Goal: Task Accomplishment & Management: Use online tool/utility

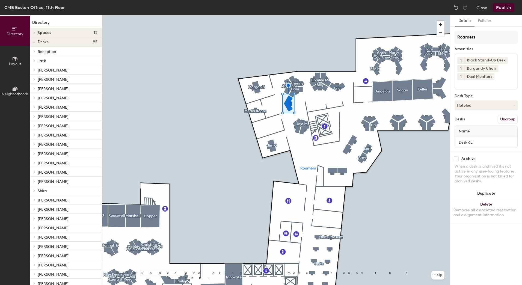
click at [511, 119] on button "Ungroup" at bounding box center [508, 119] width 20 height 9
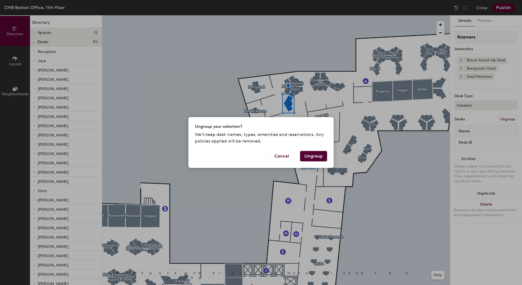
click at [309, 156] on button "Ungroup" at bounding box center [313, 156] width 27 height 10
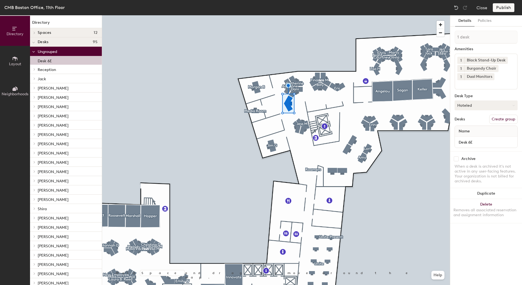
click at [474, 107] on button "Hoteled" at bounding box center [486, 105] width 63 height 10
click at [506, 120] on button "Create group" at bounding box center [503, 119] width 28 height 9
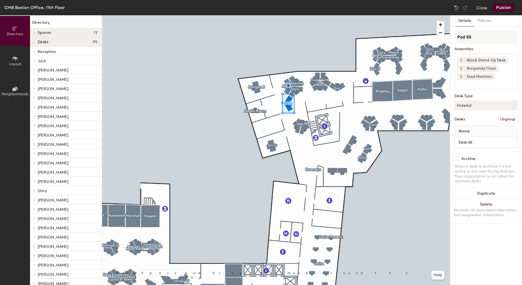
click at [447, 37] on div "Directory Layout Neighborhoods Directory Spaces 12 Angelou Bailey Buffett Creat…" at bounding box center [261, 150] width 522 height 270
type input "[PERSON_NAME]"
click at [480, 120] on div "Desks Ungroup" at bounding box center [486, 119] width 63 height 9
click at [501, 9] on button "Publish" at bounding box center [504, 7] width 22 height 9
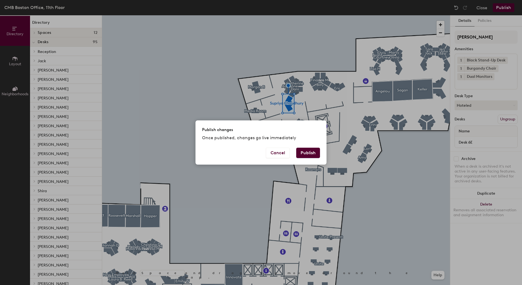
click at [303, 151] on button "Publish" at bounding box center [308, 153] width 24 height 10
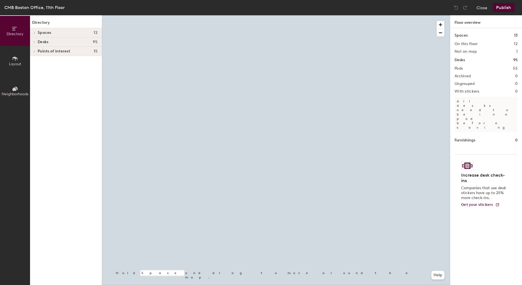
click at [13, 31] on icon at bounding box center [15, 29] width 6 height 6
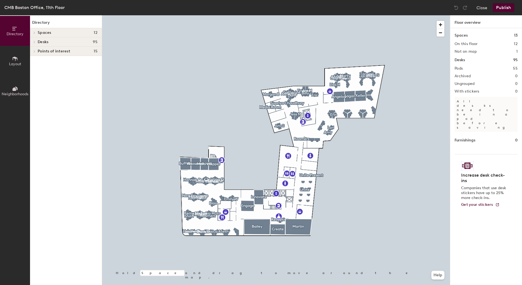
click at [34, 34] on icon at bounding box center [34, 33] width 1 height 2
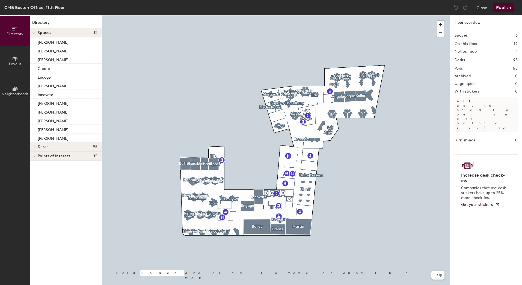
click at [34, 34] on icon at bounding box center [33, 33] width 2 height 1
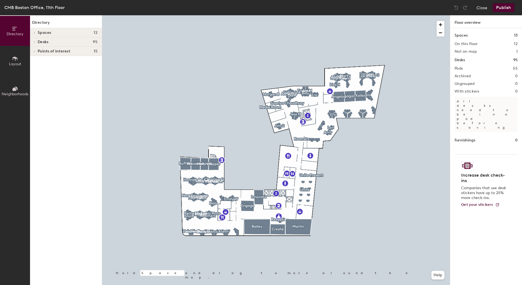
click at [34, 42] on icon at bounding box center [34, 42] width 2 height 3
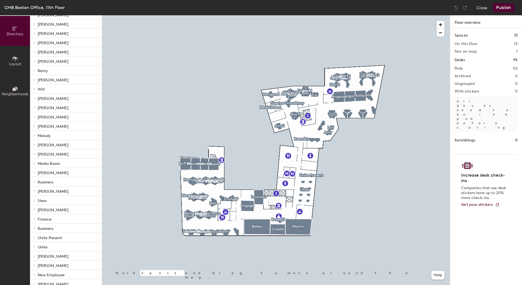
scroll to position [286, 0]
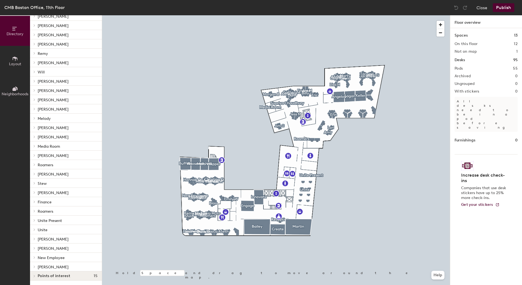
click at [35, 266] on icon at bounding box center [34, 266] width 2 height 3
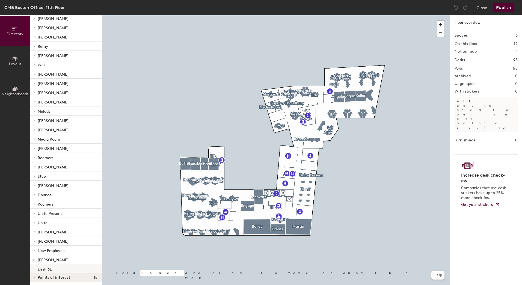
scroll to position [295, 0]
click at [45, 266] on p "Desk 6E" at bounding box center [45, 267] width 14 height 6
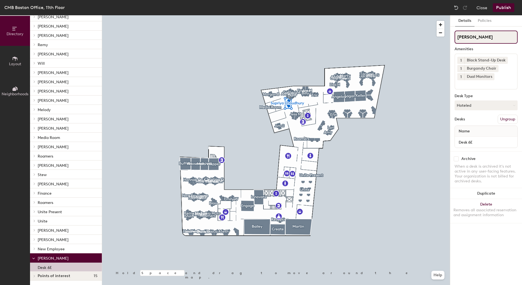
click at [483, 39] on input "[PERSON_NAME]" at bounding box center [486, 37] width 63 height 13
drag, startPoint x: 476, startPoint y: 37, endPoint x: 523, endPoint y: 39, distance: 47.0
click at [522, 39] on html "Skip navigation Schedule Office People Analytics Visits Deliveries Services Man…" at bounding box center [261, 142] width 522 height 285
type input "[PERSON_NAME] C"
click at [482, 116] on div "Desks Ungroup" at bounding box center [486, 119] width 63 height 9
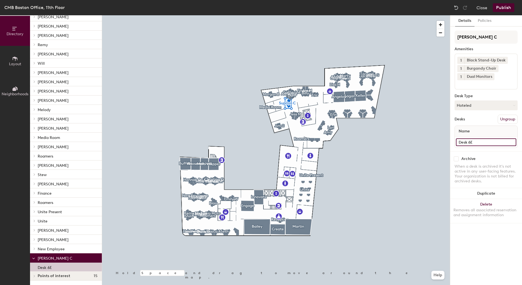
click at [480, 142] on input "Desk 6E" at bounding box center [486, 142] width 60 height 8
click at [479, 133] on div "Name" at bounding box center [486, 131] width 63 height 11
click at [477, 129] on div "Name" at bounding box center [486, 131] width 63 height 11
click at [483, 19] on button "Policies" at bounding box center [485, 20] width 20 height 11
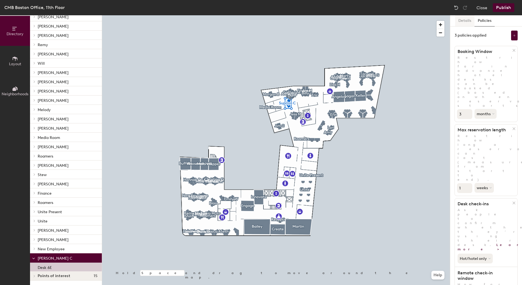
click at [466, 21] on button "Details" at bounding box center [464, 20] width 19 height 11
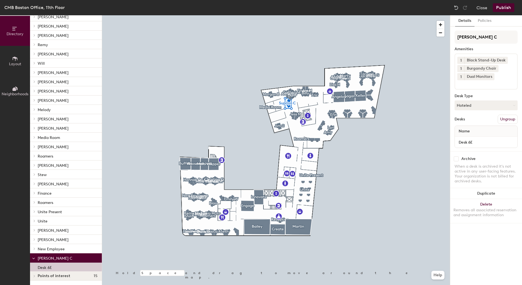
click at [501, 9] on button "Publish" at bounding box center [504, 7] width 22 height 9
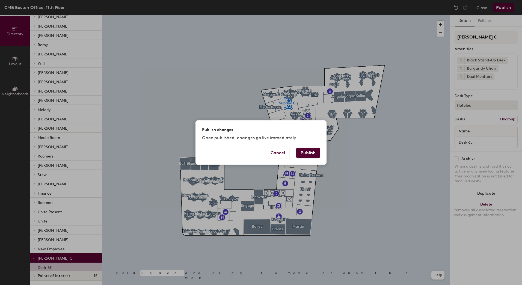
click at [309, 148] on button "Publish" at bounding box center [308, 153] width 24 height 10
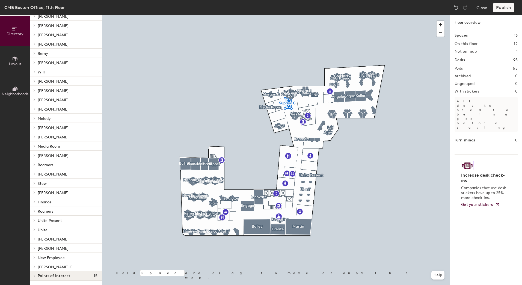
scroll to position [286, 0]
